Goal: Information Seeking & Learning: Learn about a topic

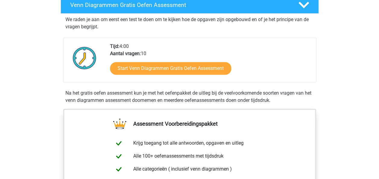
scroll to position [110, 0]
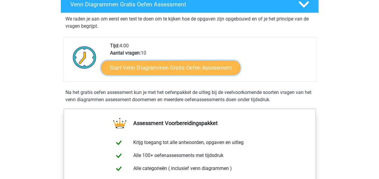
click at [185, 66] on link "Start Venn Diagrammen Gratis Oefen Assessment" at bounding box center [170, 68] width 139 height 14
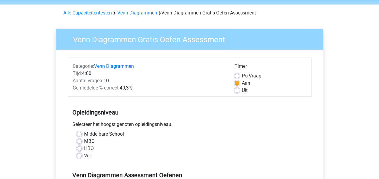
scroll to position [21, 0]
click at [84, 133] on label "Middelbare School" at bounding box center [104, 133] width 40 height 7
click at [79, 133] on input "Middelbare School" at bounding box center [79, 133] width 5 height 6
radio input "true"
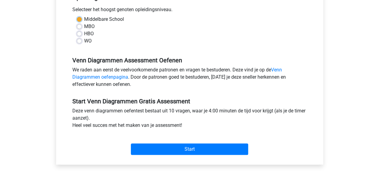
scroll to position [140, 0]
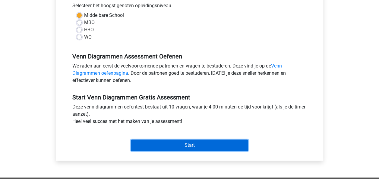
click at [155, 144] on input "Start" at bounding box center [189, 145] width 117 height 11
